Goal: Transaction & Acquisition: Subscribe to service/newsletter

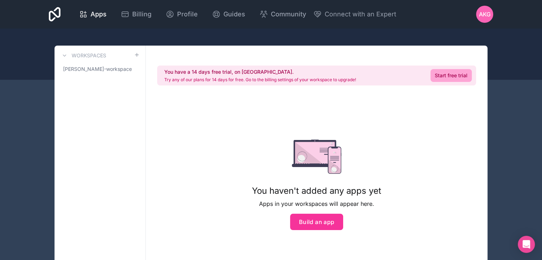
click at [322, 219] on button "Build an app" at bounding box center [316, 222] width 53 height 16
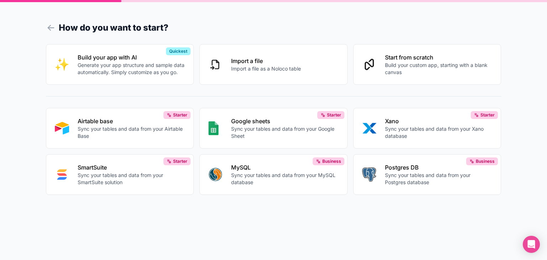
click at [285, 123] on p "Google sheets" at bounding box center [285, 121] width 108 height 9
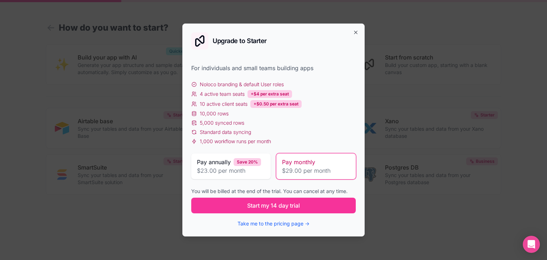
click at [247, 167] on span "$23.00 per month" at bounding box center [231, 170] width 68 height 9
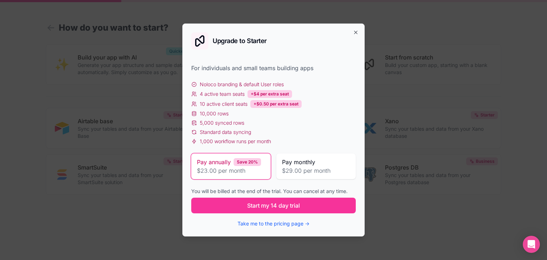
click at [278, 223] on button "Take me to the pricing page →" at bounding box center [274, 223] width 72 height 7
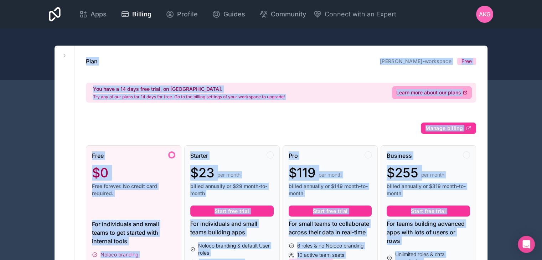
click at [319, 94] on div "You have a 14 days free trial, on [GEOGRAPHIC_DATA]. Try any of our plans for 1…" at bounding box center [281, 93] width 390 height 20
